Goal: Transaction & Acquisition: Purchase product/service

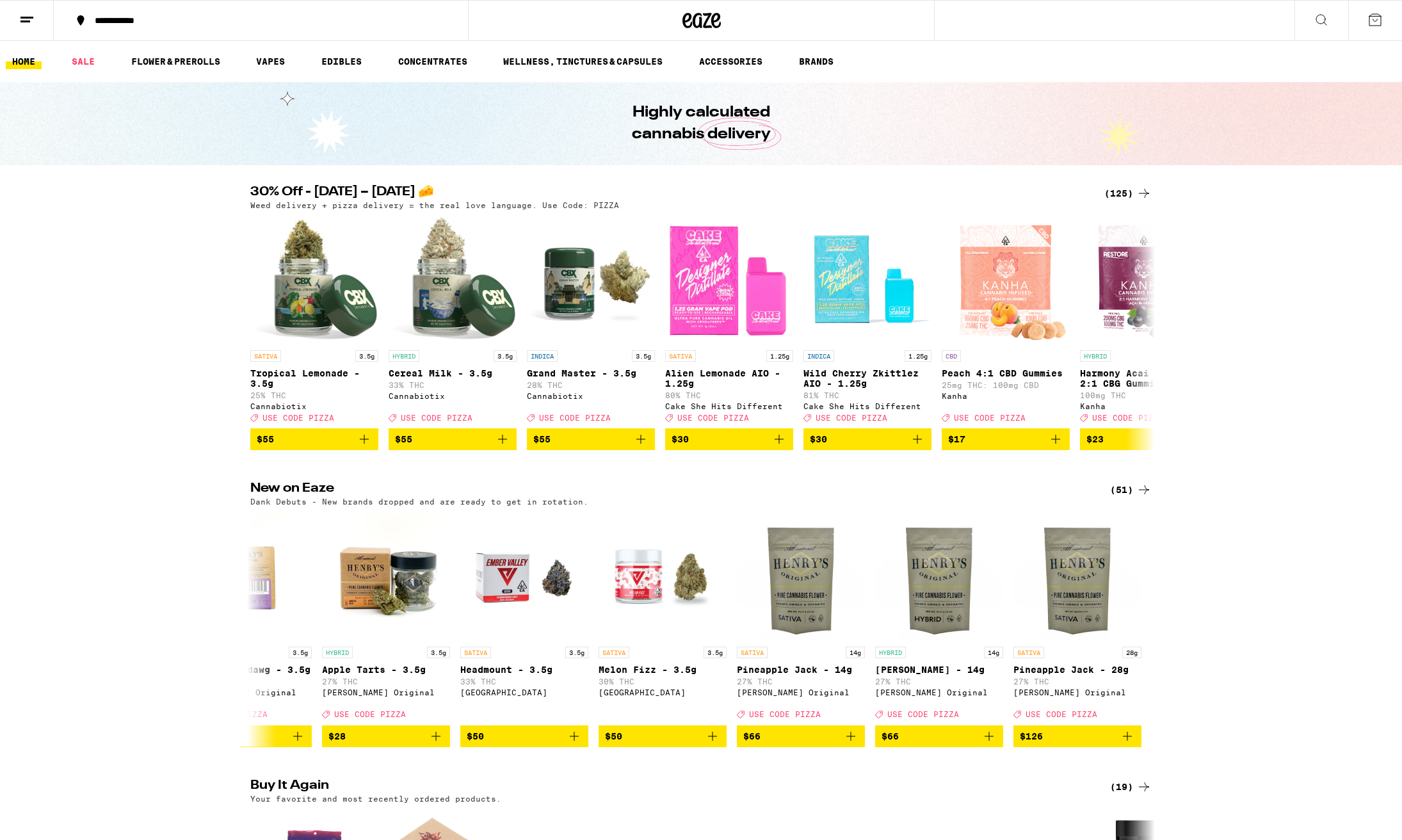
click at [1120, 195] on div "(125)" at bounding box center [1128, 193] width 47 height 15
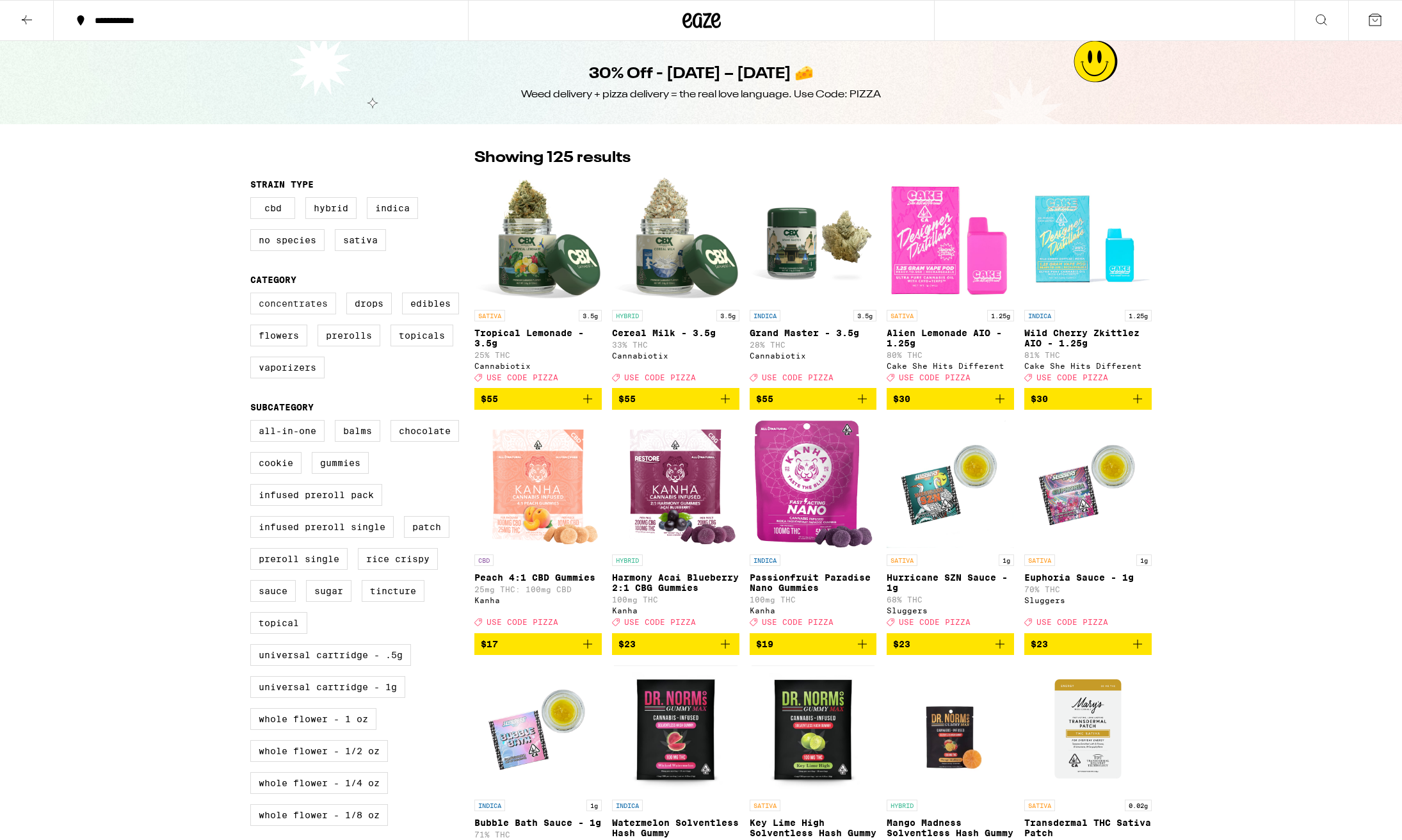
click at [290, 309] on label "Concentrates" at bounding box center [293, 303] width 86 height 22
click at [254, 295] on input "Concentrates" at bounding box center [253, 294] width 1 height 1
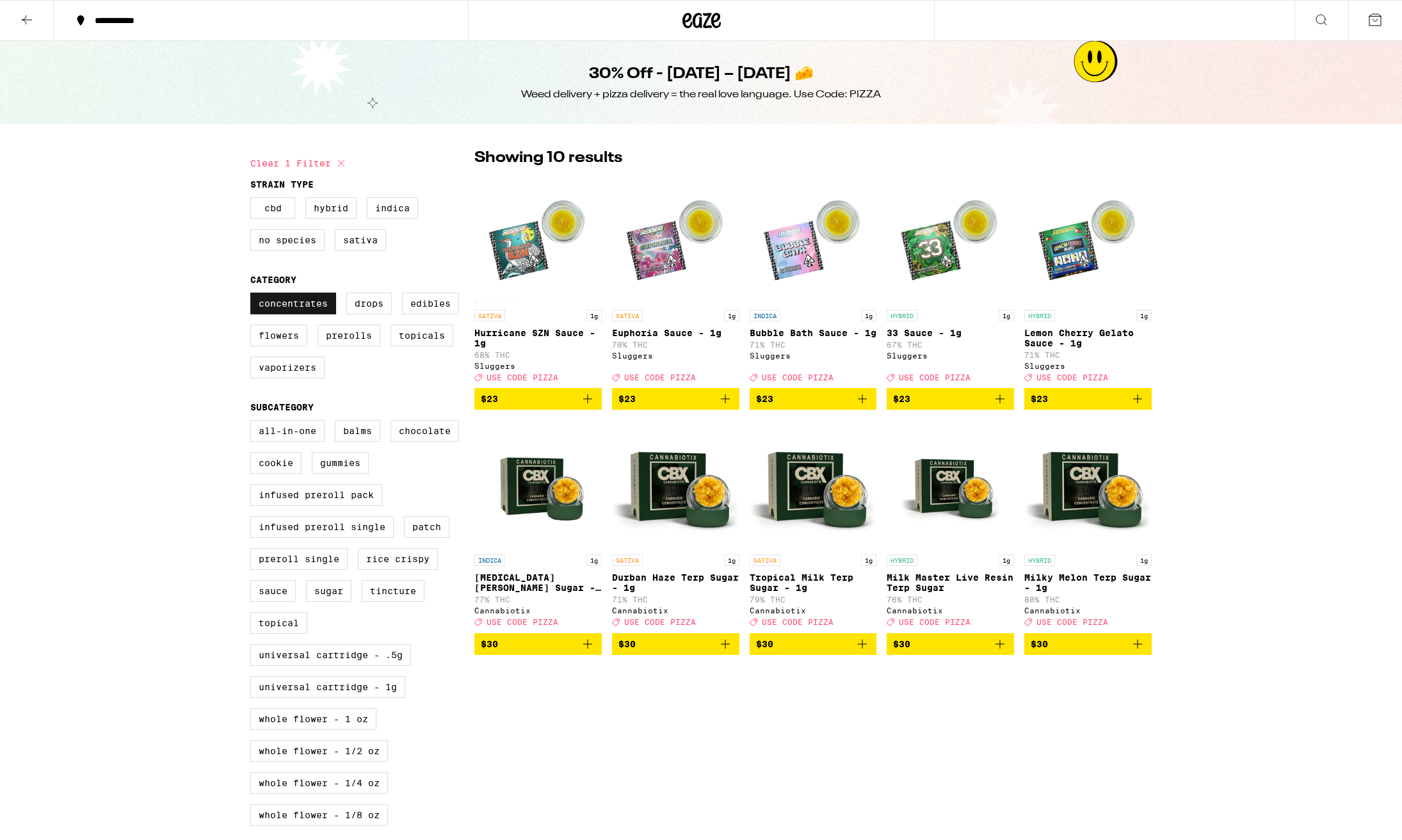
click at [290, 308] on label "Concentrates" at bounding box center [293, 303] width 86 height 22
click at [254, 295] on input "Concentrates" at bounding box center [253, 294] width 1 height 1
checkbox input "false"
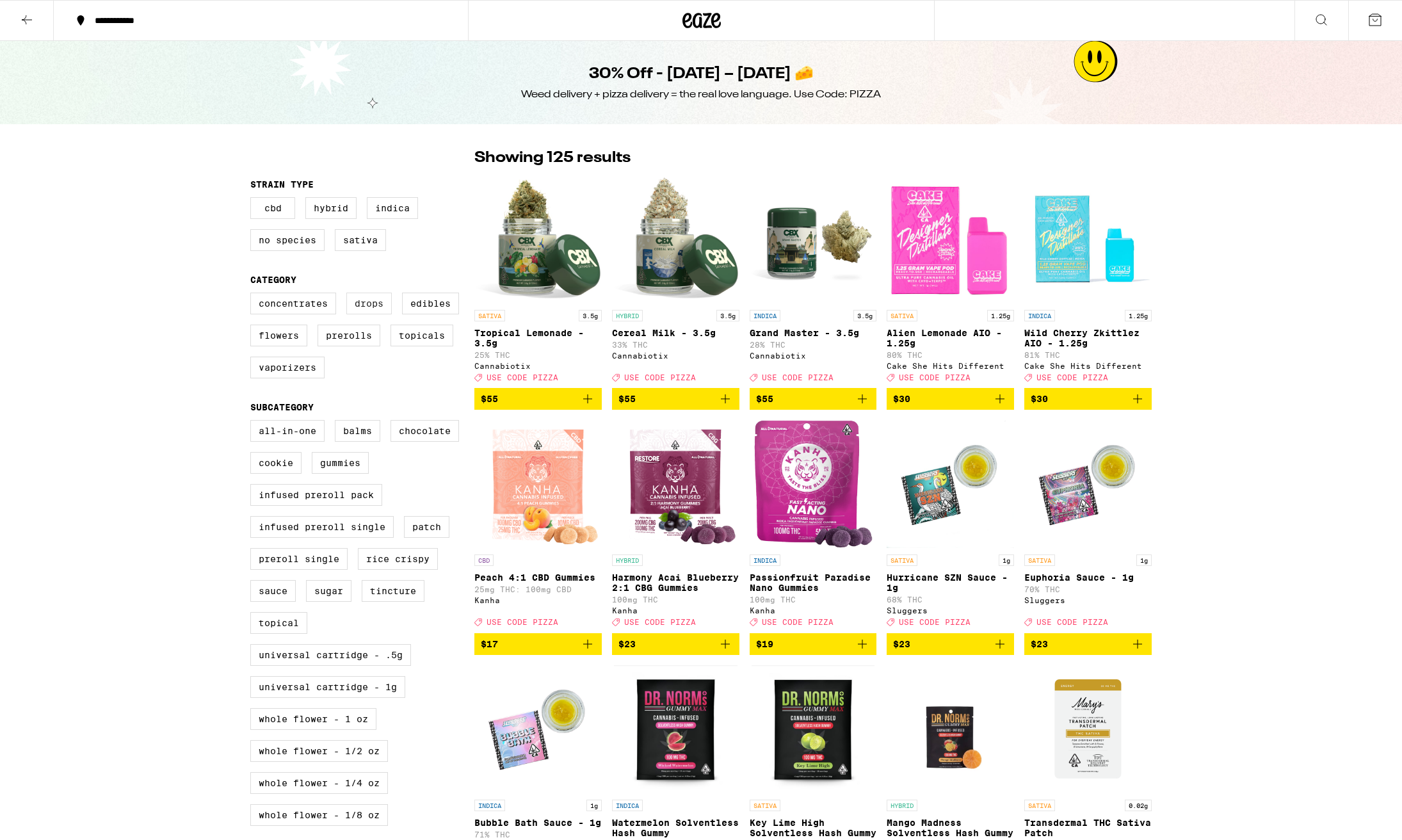
click at [374, 313] on label "Drops" at bounding box center [369, 303] width 45 height 22
click at [254, 295] on input "Drops" at bounding box center [253, 294] width 1 height 1
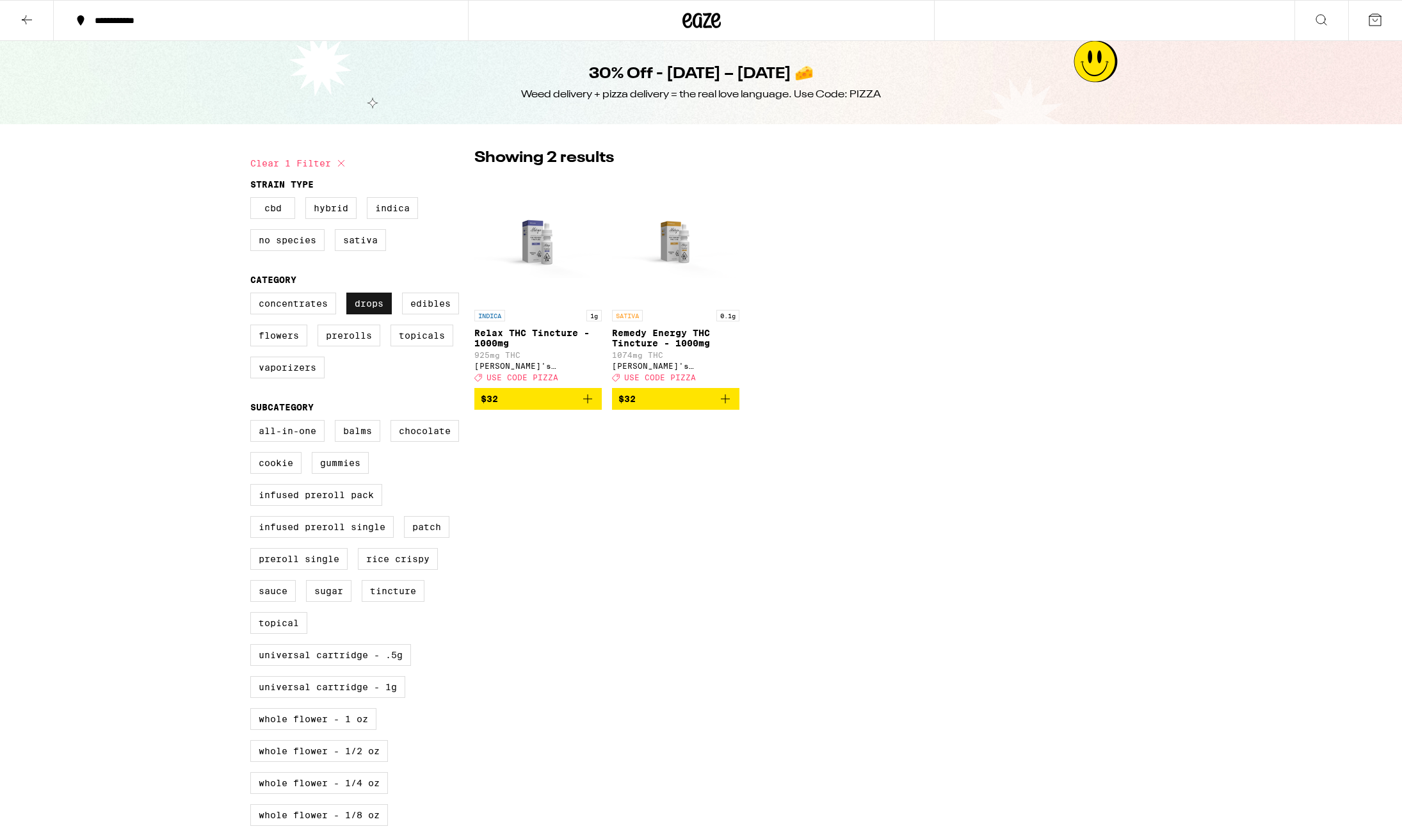
click at [374, 313] on label "Drops" at bounding box center [369, 303] width 45 height 22
click at [254, 295] on input "Drops" at bounding box center [253, 294] width 1 height 1
checkbox input "false"
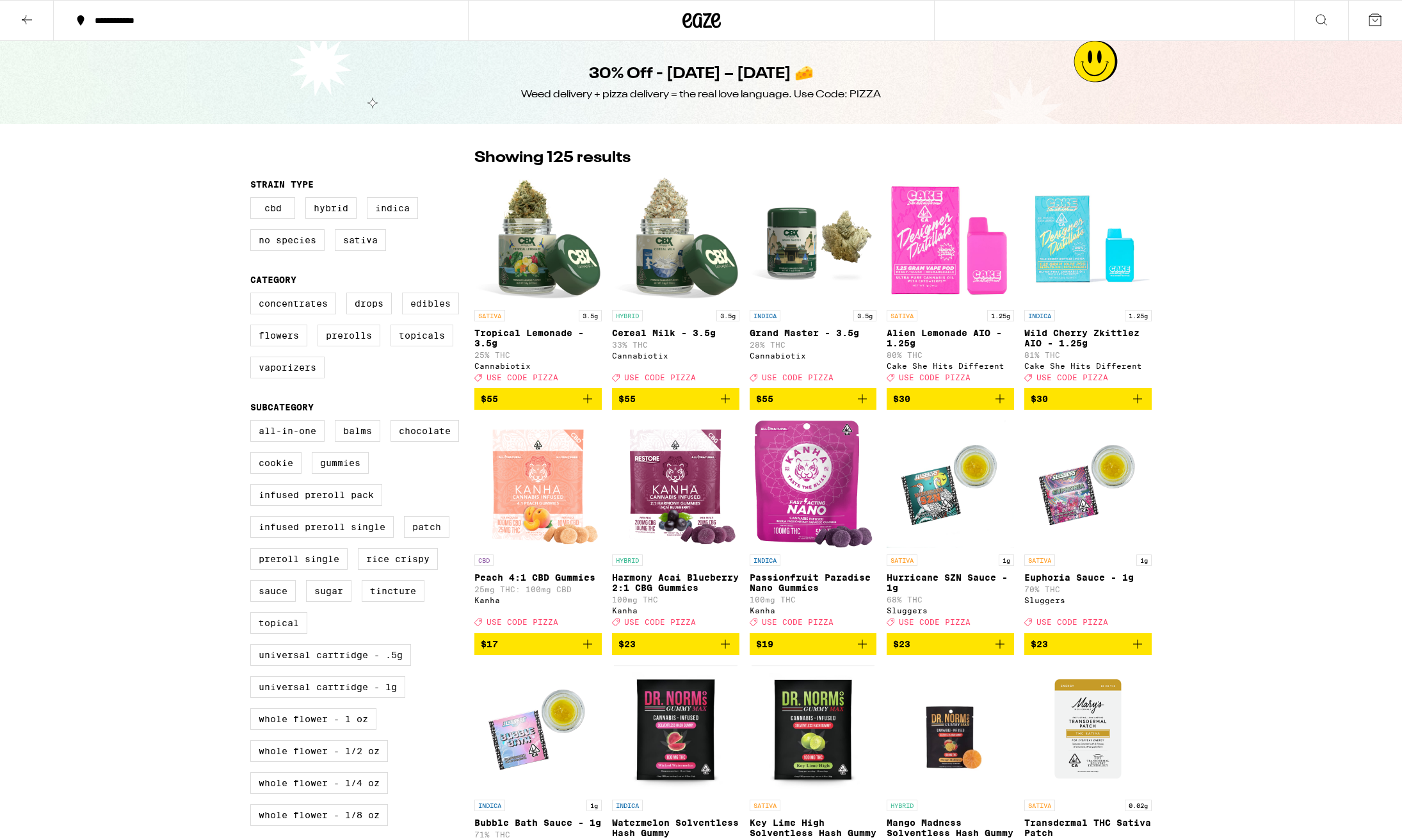
click at [443, 313] on label "Edibles" at bounding box center [431, 303] width 57 height 22
click at [254, 295] on input "Edibles" at bounding box center [253, 294] width 1 height 1
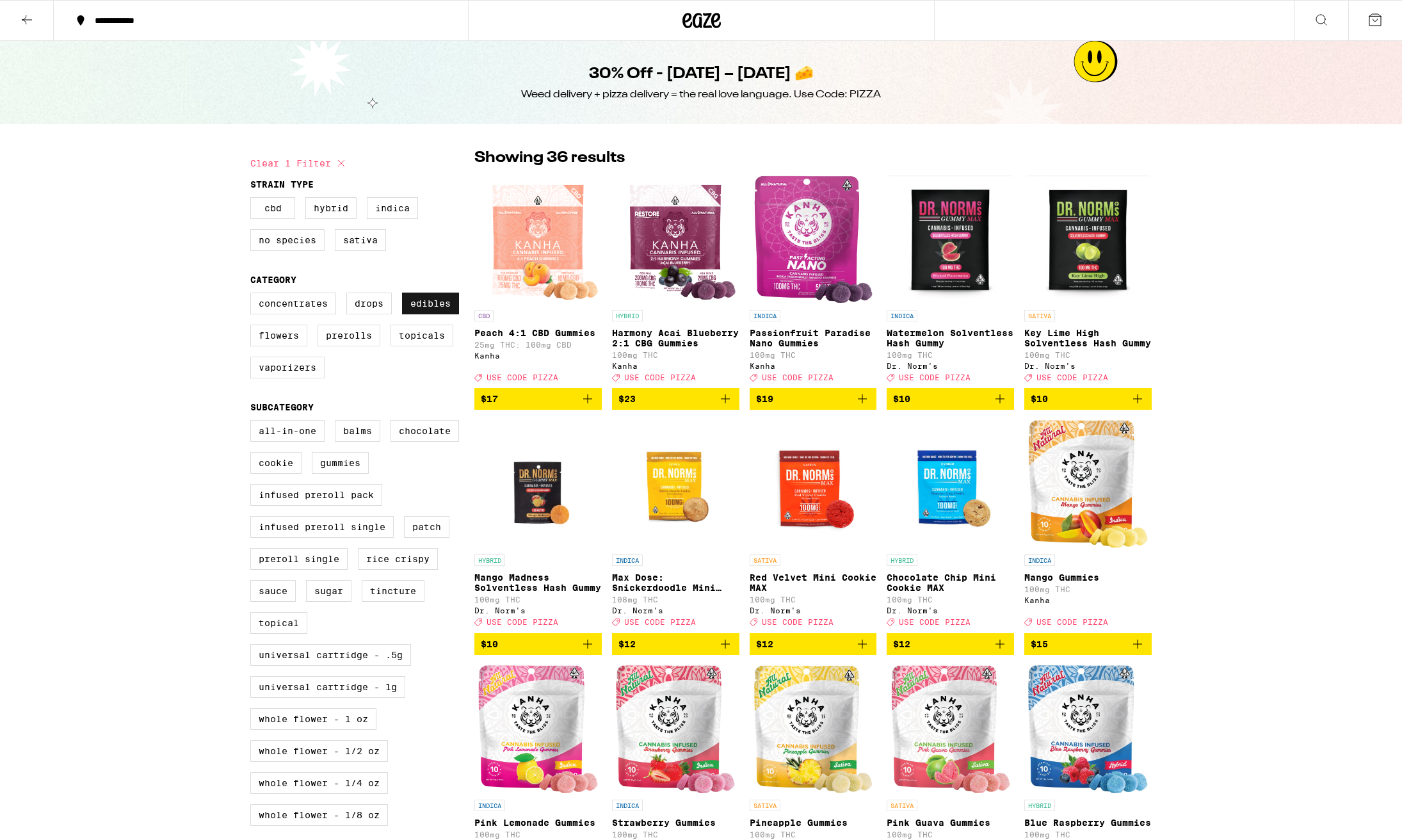
click at [437, 303] on label "Edibles" at bounding box center [431, 303] width 57 height 22
click at [254, 295] on input "Edibles" at bounding box center [253, 294] width 1 height 1
checkbox input "false"
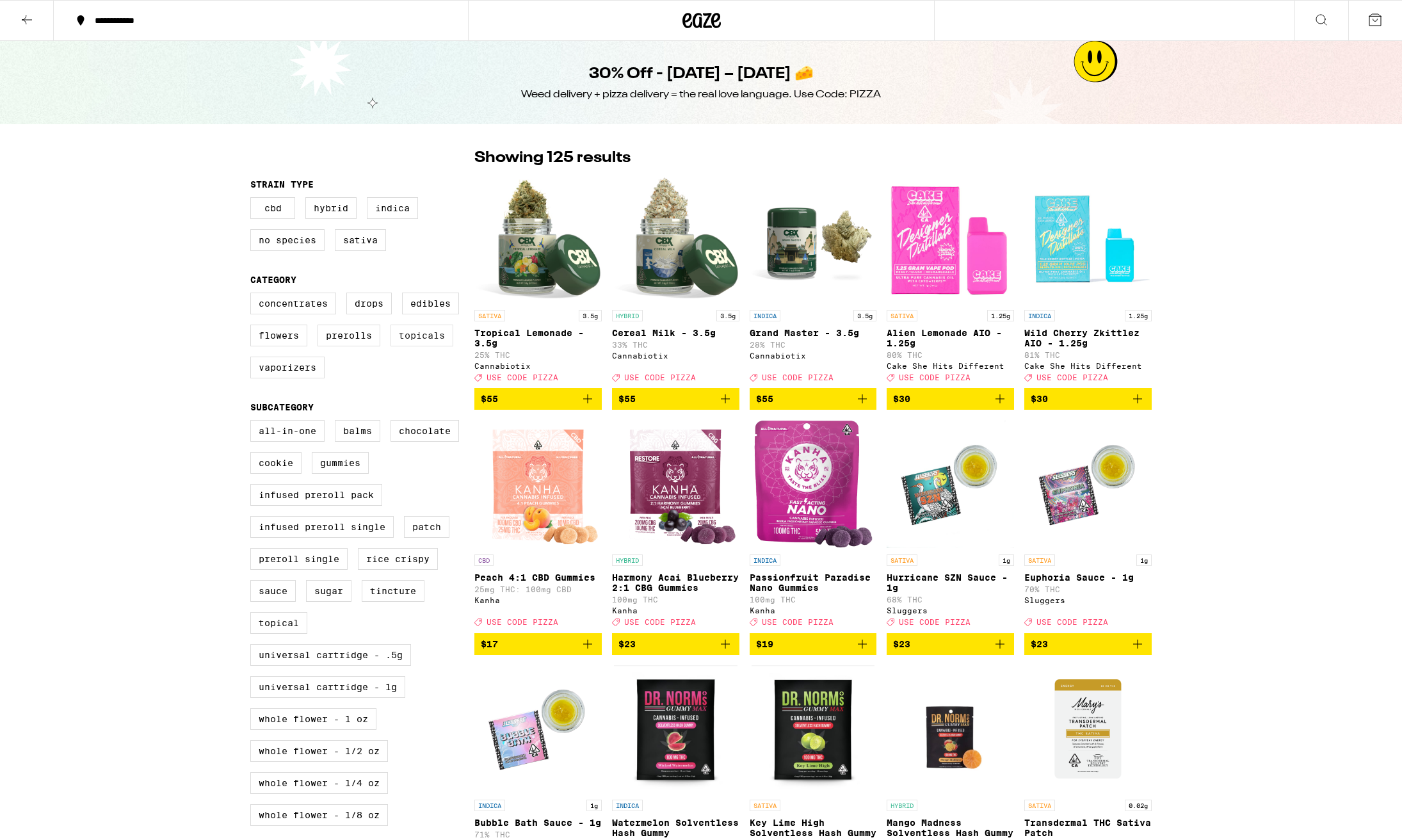
click at [419, 346] on label "Topicals" at bounding box center [422, 335] width 63 height 22
click at [254, 295] on input "Topicals" at bounding box center [253, 294] width 1 height 1
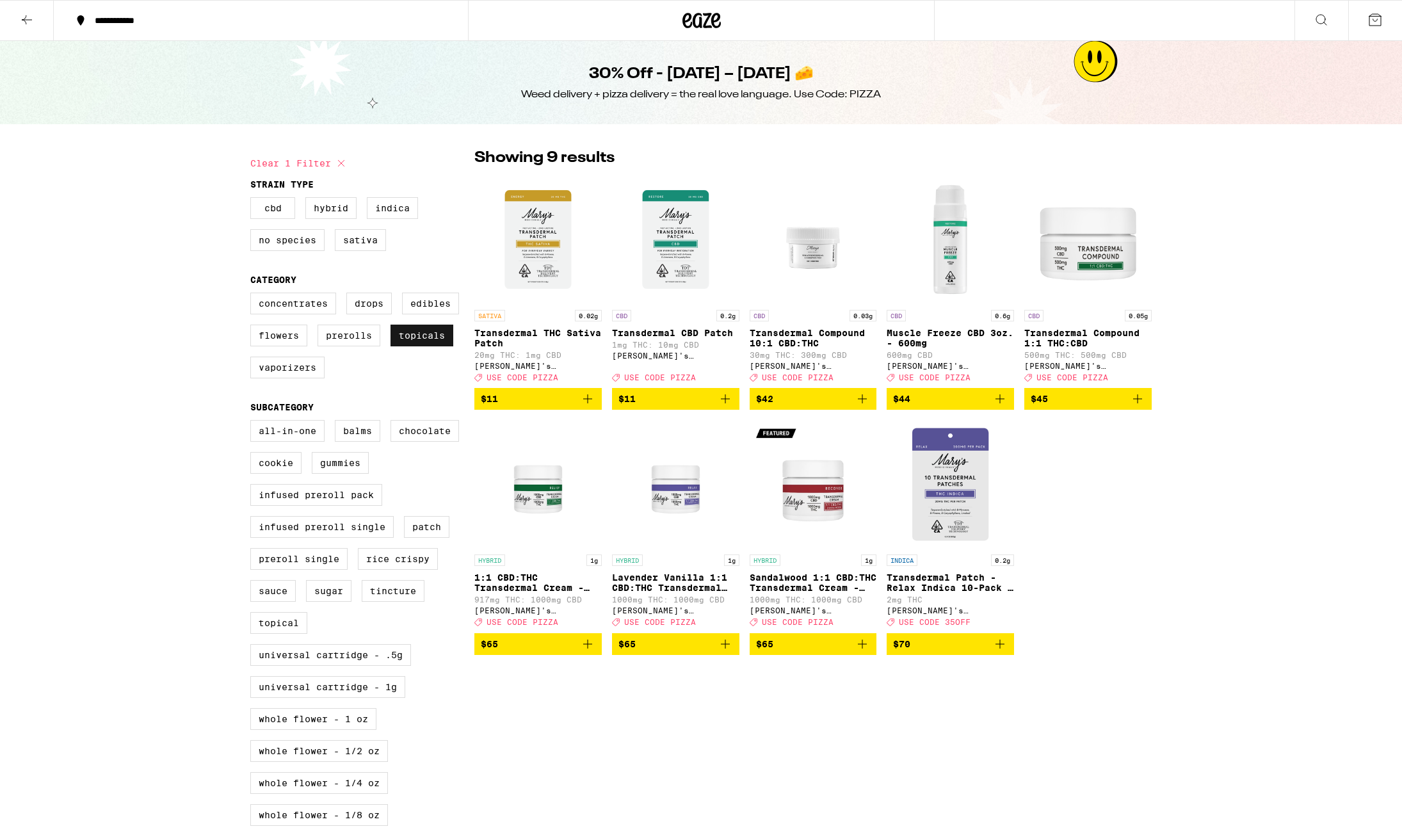
click at [419, 346] on label "Topicals" at bounding box center [422, 335] width 63 height 22
click at [254, 295] on input "Topicals" at bounding box center [253, 294] width 1 height 1
checkbox input "false"
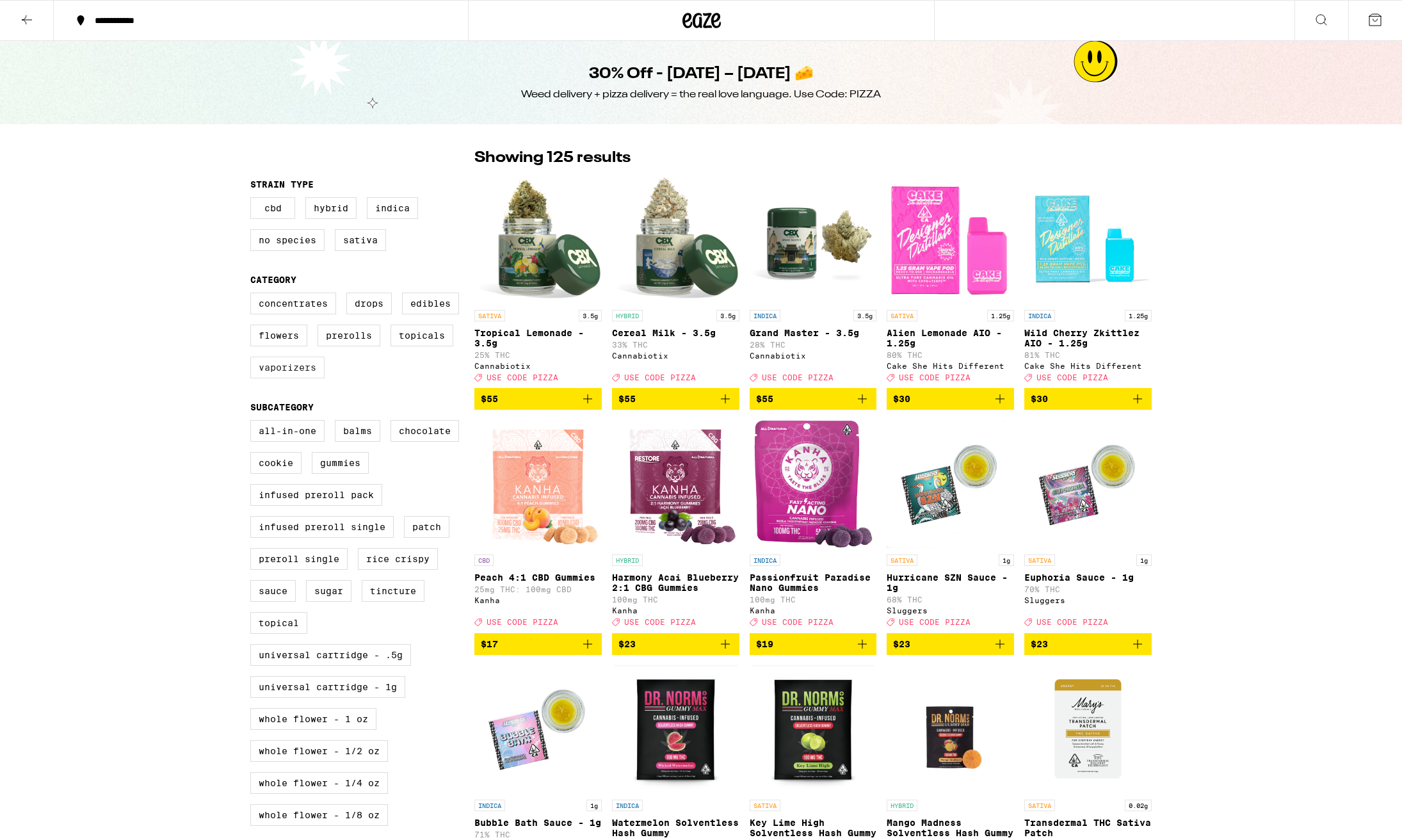
click at [290, 378] on label "Vaporizers" at bounding box center [287, 367] width 74 height 22
click at [254, 295] on input "Vaporizers" at bounding box center [253, 294] width 1 height 1
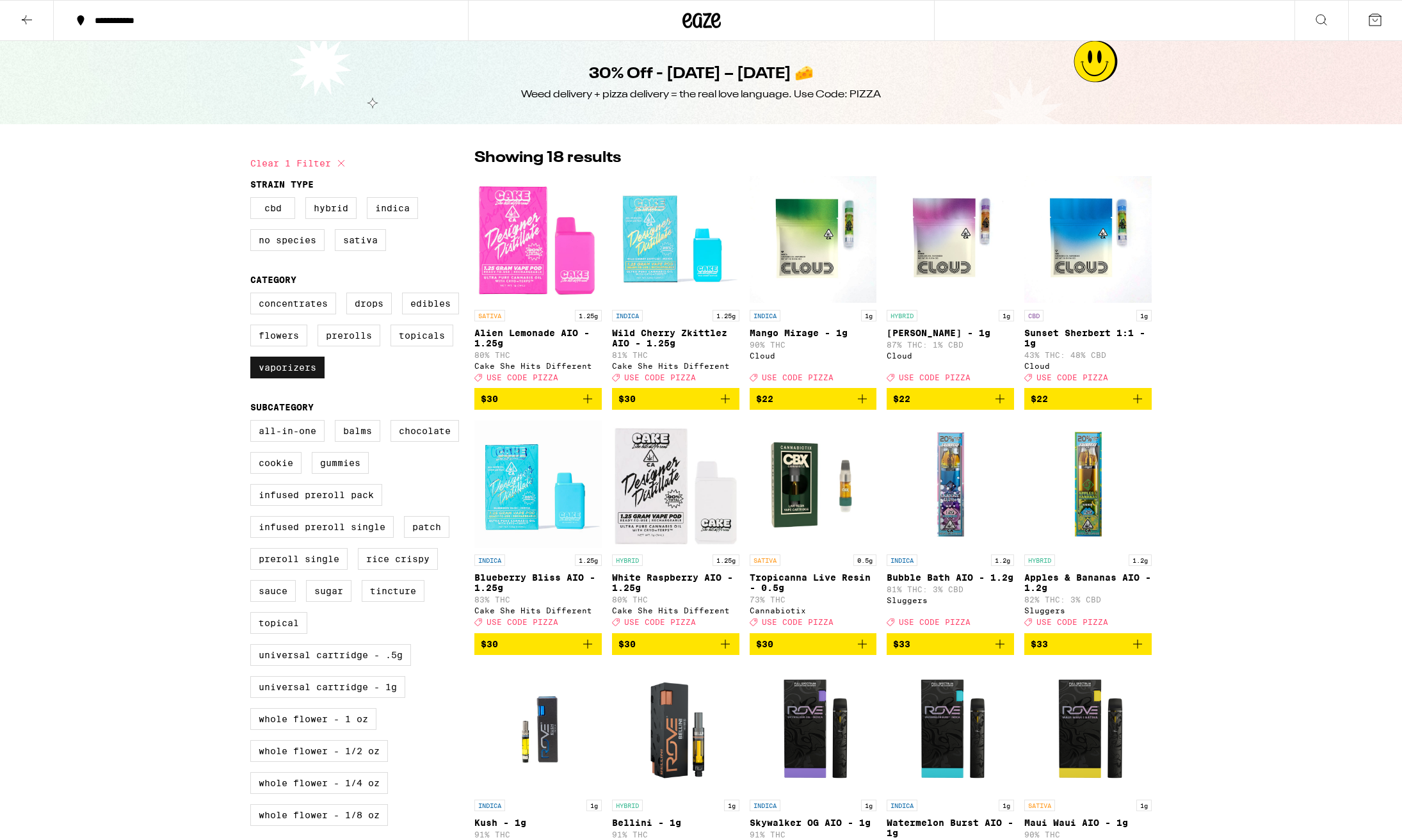
click at [281, 376] on label "Vaporizers" at bounding box center [287, 367] width 74 height 22
click at [254, 295] on input "Vaporizers" at bounding box center [253, 294] width 1 height 1
checkbox input "false"
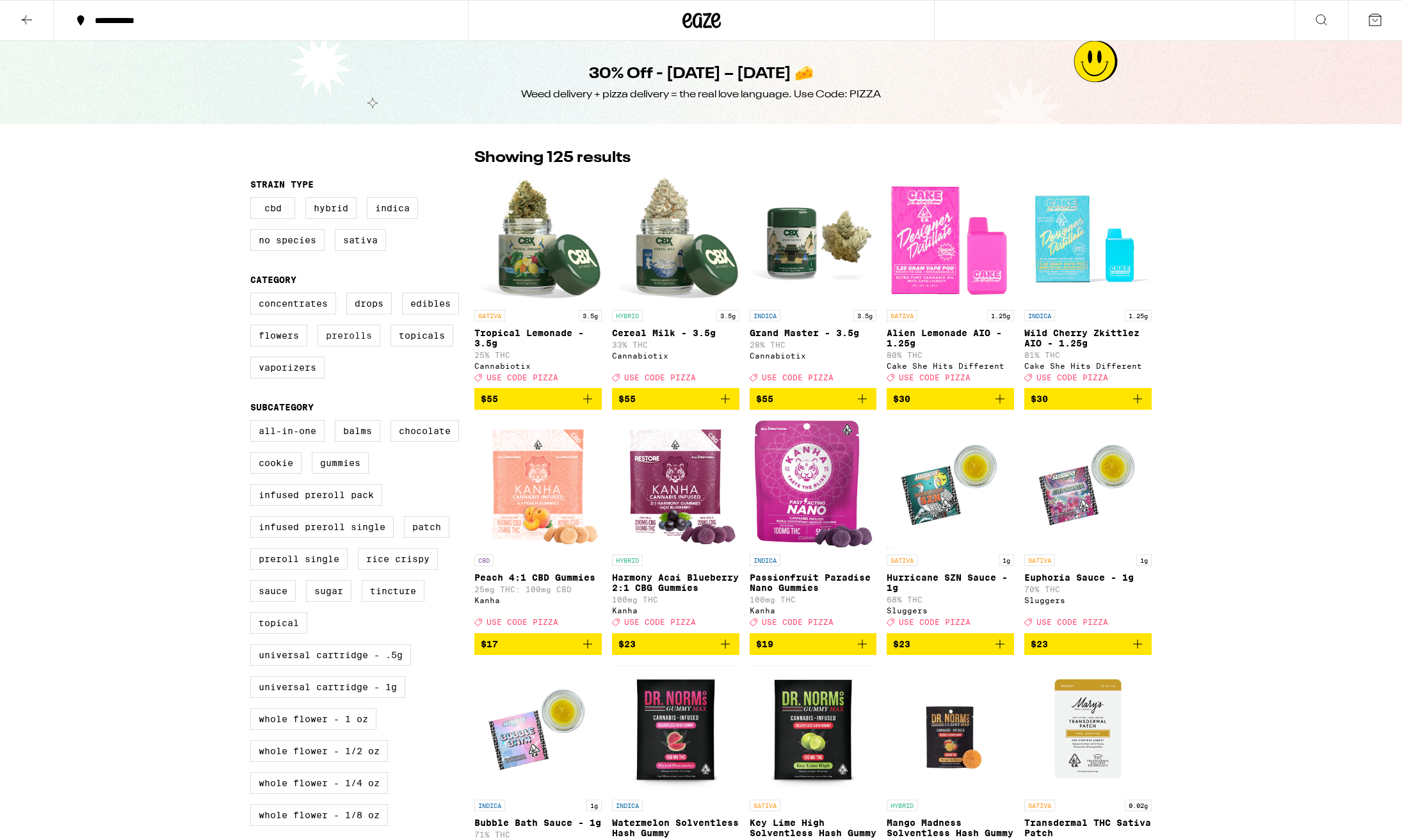
click at [353, 343] on label "Prerolls" at bounding box center [349, 335] width 63 height 22
click at [254, 295] on input "Prerolls" at bounding box center [253, 294] width 1 height 1
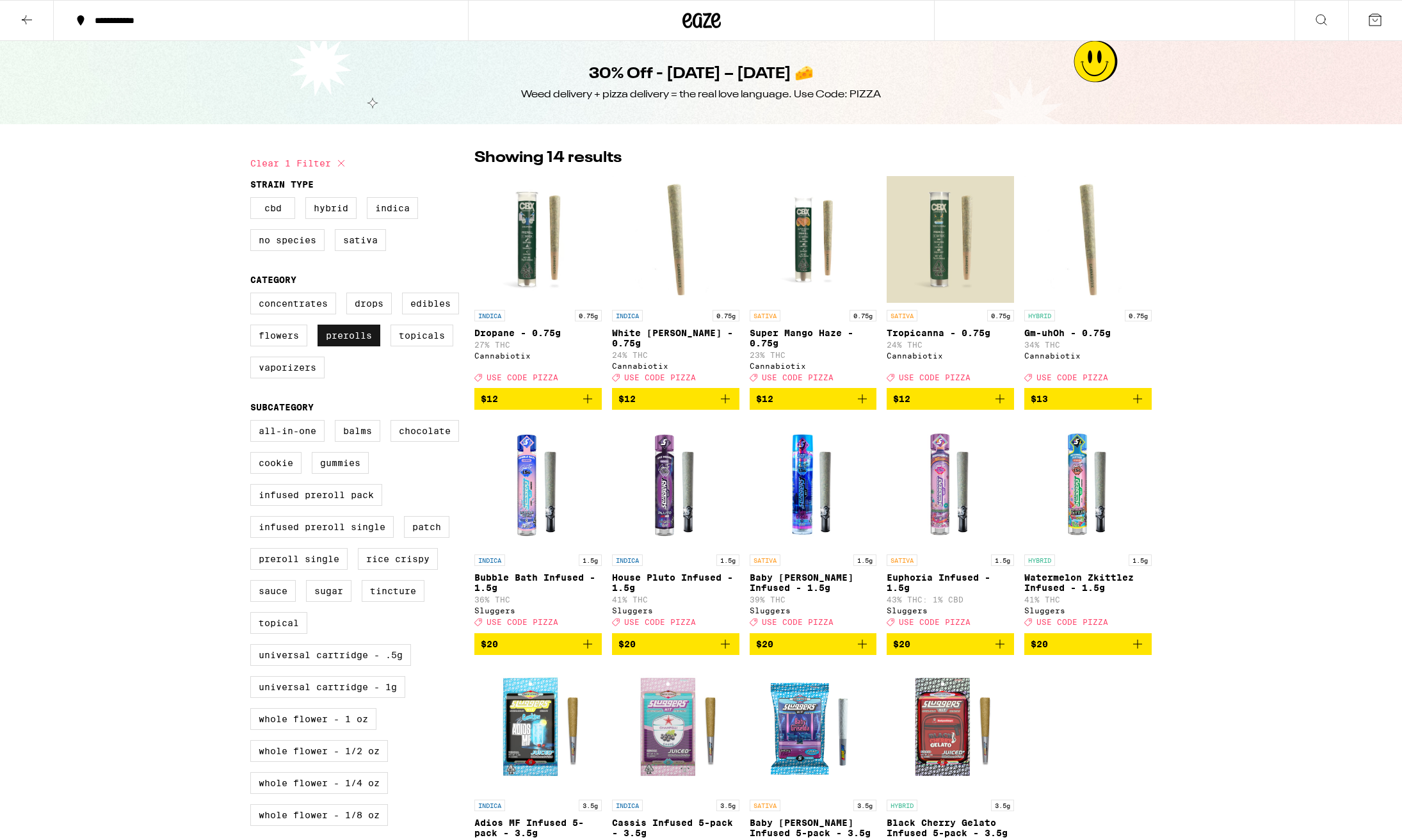
click at [340, 340] on label "Prerolls" at bounding box center [349, 335] width 63 height 22
click at [254, 295] on input "Prerolls" at bounding box center [253, 294] width 1 height 1
checkbox input "false"
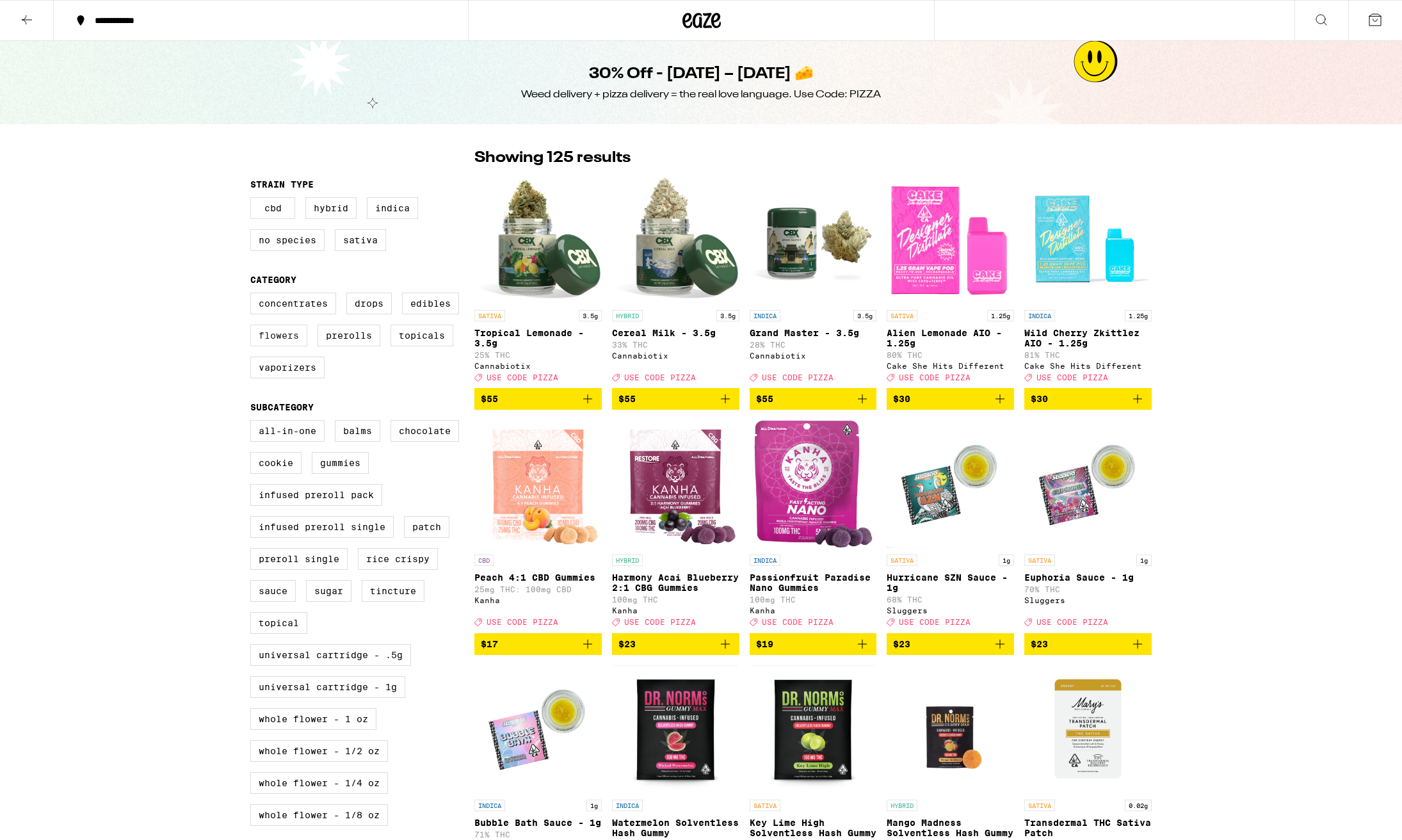
click at [287, 343] on label "Flowers" at bounding box center [278, 335] width 57 height 22
click at [254, 295] on input "Flowers" at bounding box center [253, 294] width 1 height 1
checkbox input "true"
